Goal: Information Seeking & Learning: Learn about a topic

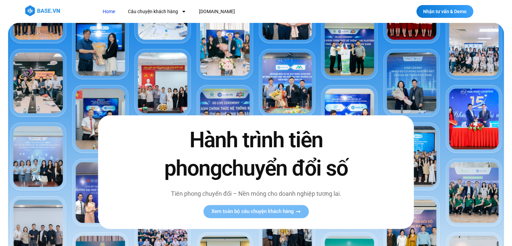
click at [345, 12] on nav "Home Câu chuyện khách hàng Logistics Sản xuất Xây dựng F&B Dược Y tế Giáo dục […" at bounding box center [228, 11] width 261 height 12
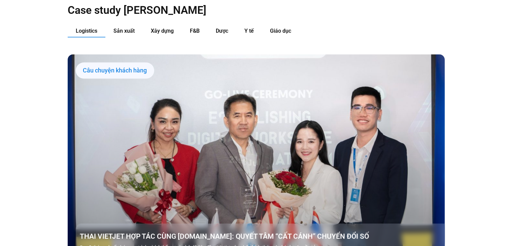
scroll to position [740, 0]
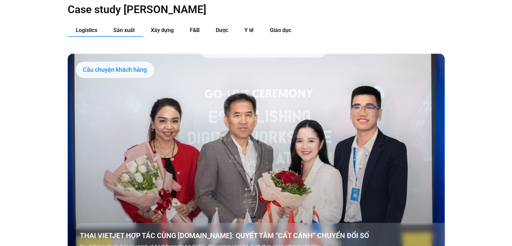
click at [112, 24] on button "Sản xuất" at bounding box center [123, 30] width 37 height 12
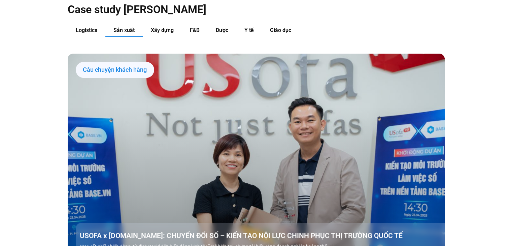
click at [178, 28] on div "Logistics Sản xuất Xây dựng F&B Dược Y tế Giáo dục Câu chuyện khách hàng THAI V…" at bounding box center [256, 200] width 377 height 353
click at [200, 24] on button "F&B" at bounding box center [195, 30] width 26 height 12
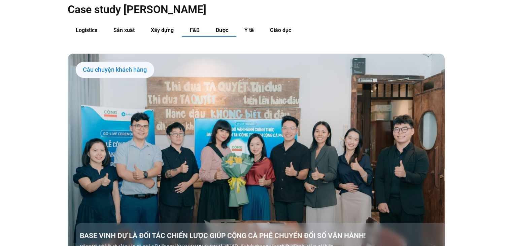
click at [222, 24] on button "Dược" at bounding box center [222, 30] width 29 height 12
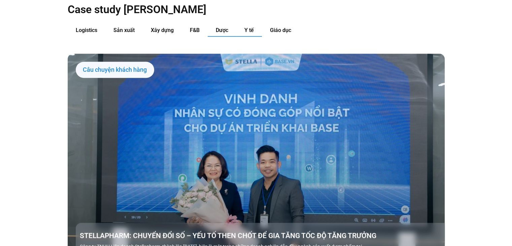
click at [253, 27] on span "Y tế" at bounding box center [248, 30] width 9 height 6
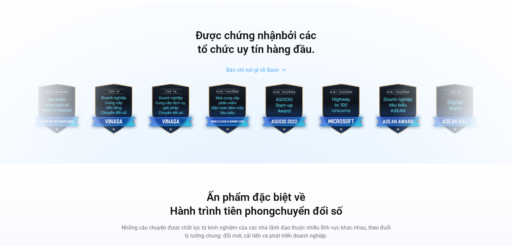
scroll to position [2220, 0]
